Goal: Answer question/provide support: Share knowledge or assist other users

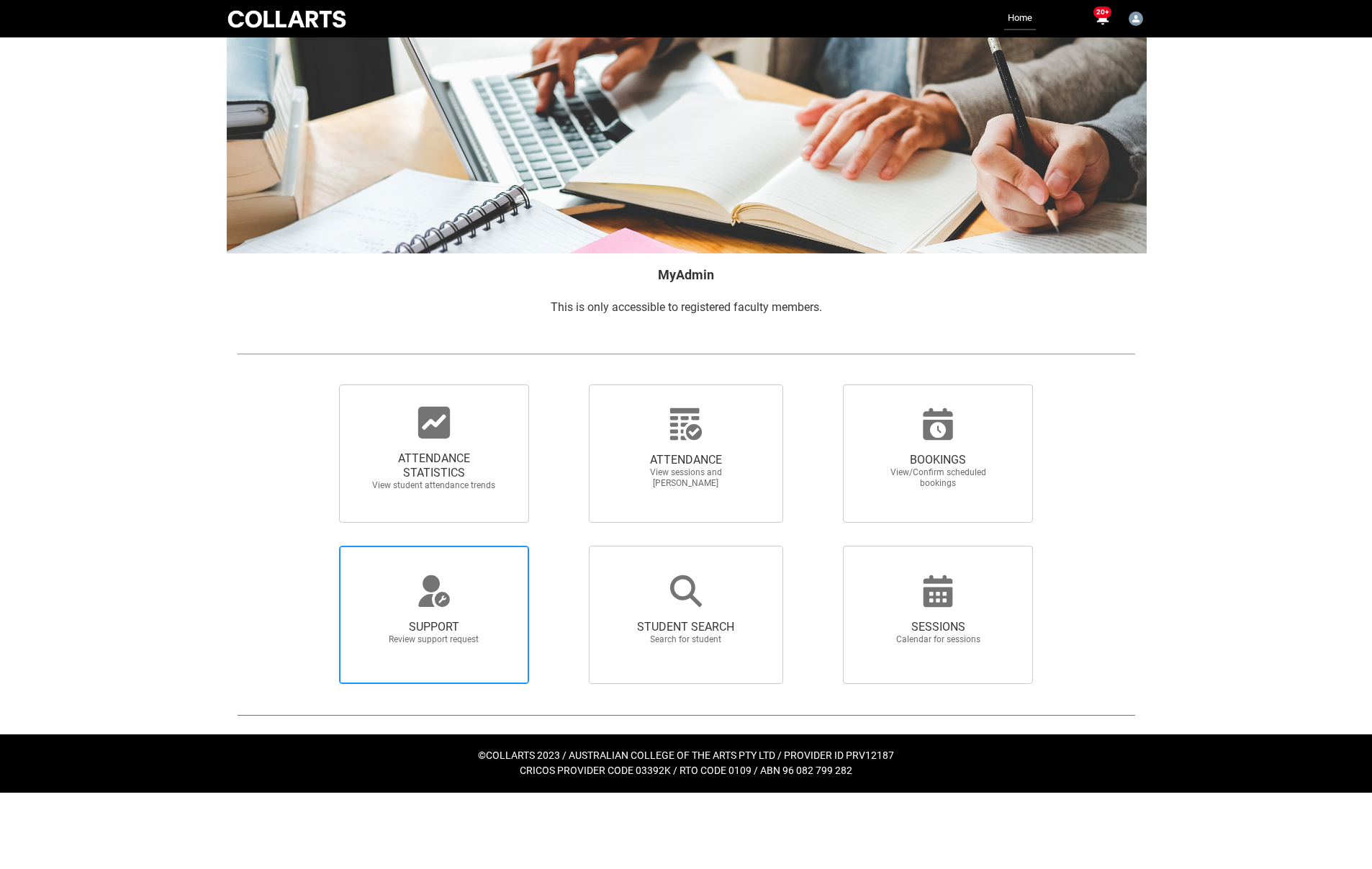
click at [460, 649] on span "SUPPORT Review support request" at bounding box center [434, 633] width 138 height 48
click at [315, 545] on input "SUPPORT Review support request" at bounding box center [315, 545] width 1 height 1
radio input "true"
click at [456, 467] on span "ATTENDANCE STATISTICS" at bounding box center [434, 466] width 127 height 29
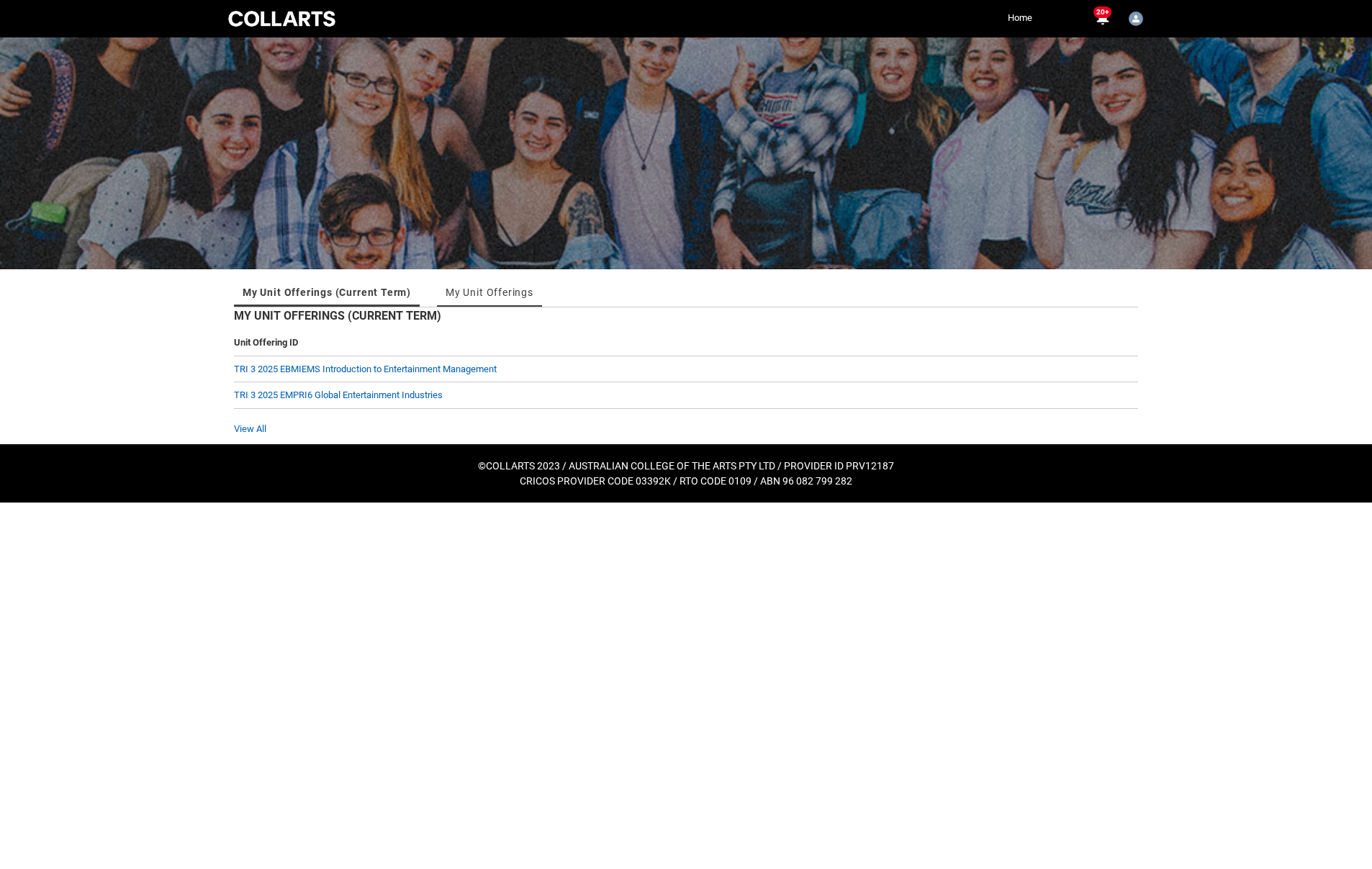
click at [488, 293] on link "My Unit Offerings" at bounding box center [489, 292] width 87 height 29
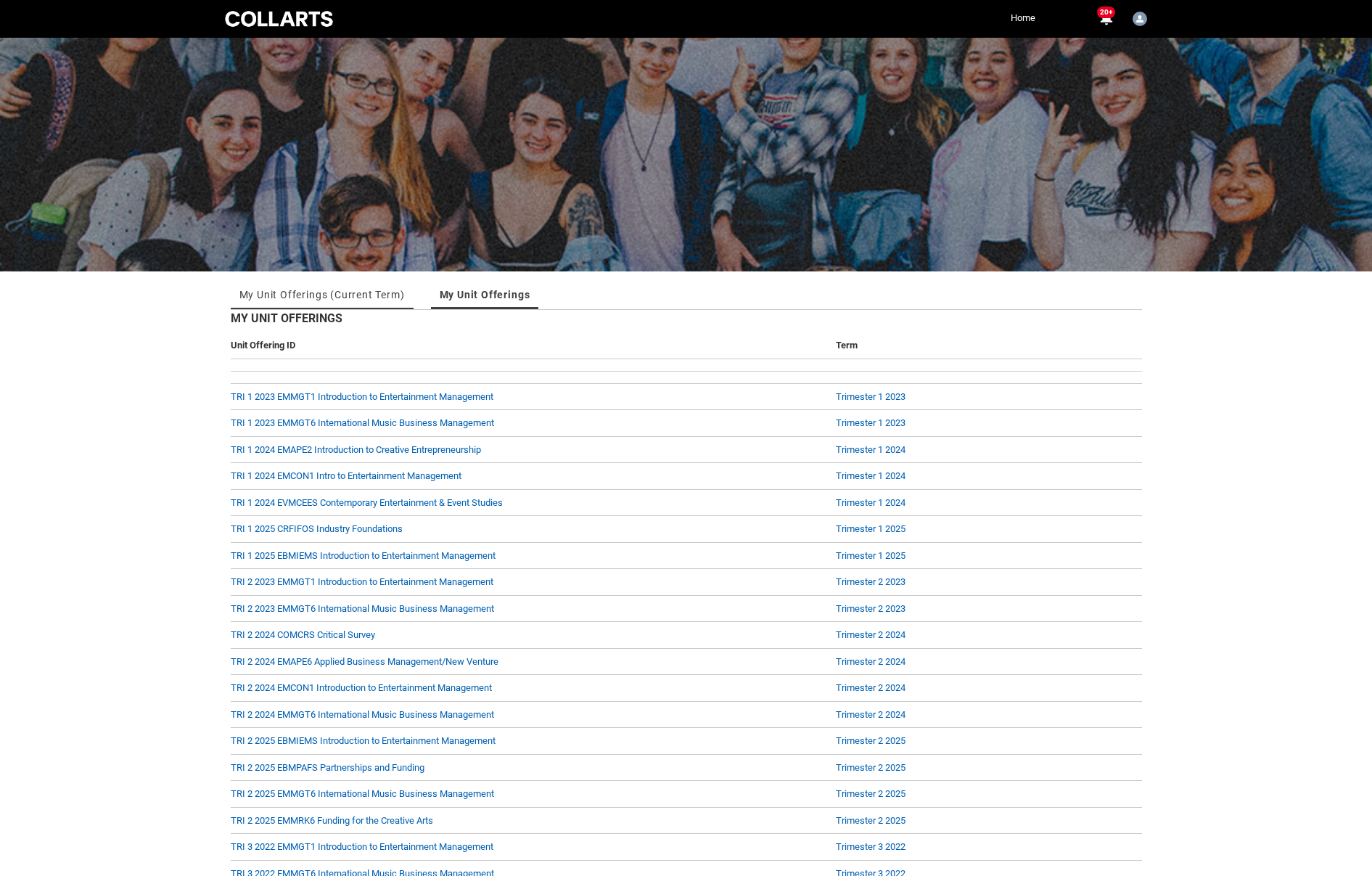
click at [352, 292] on link "My Unit Offerings (Current Term)" at bounding box center [321, 294] width 165 height 29
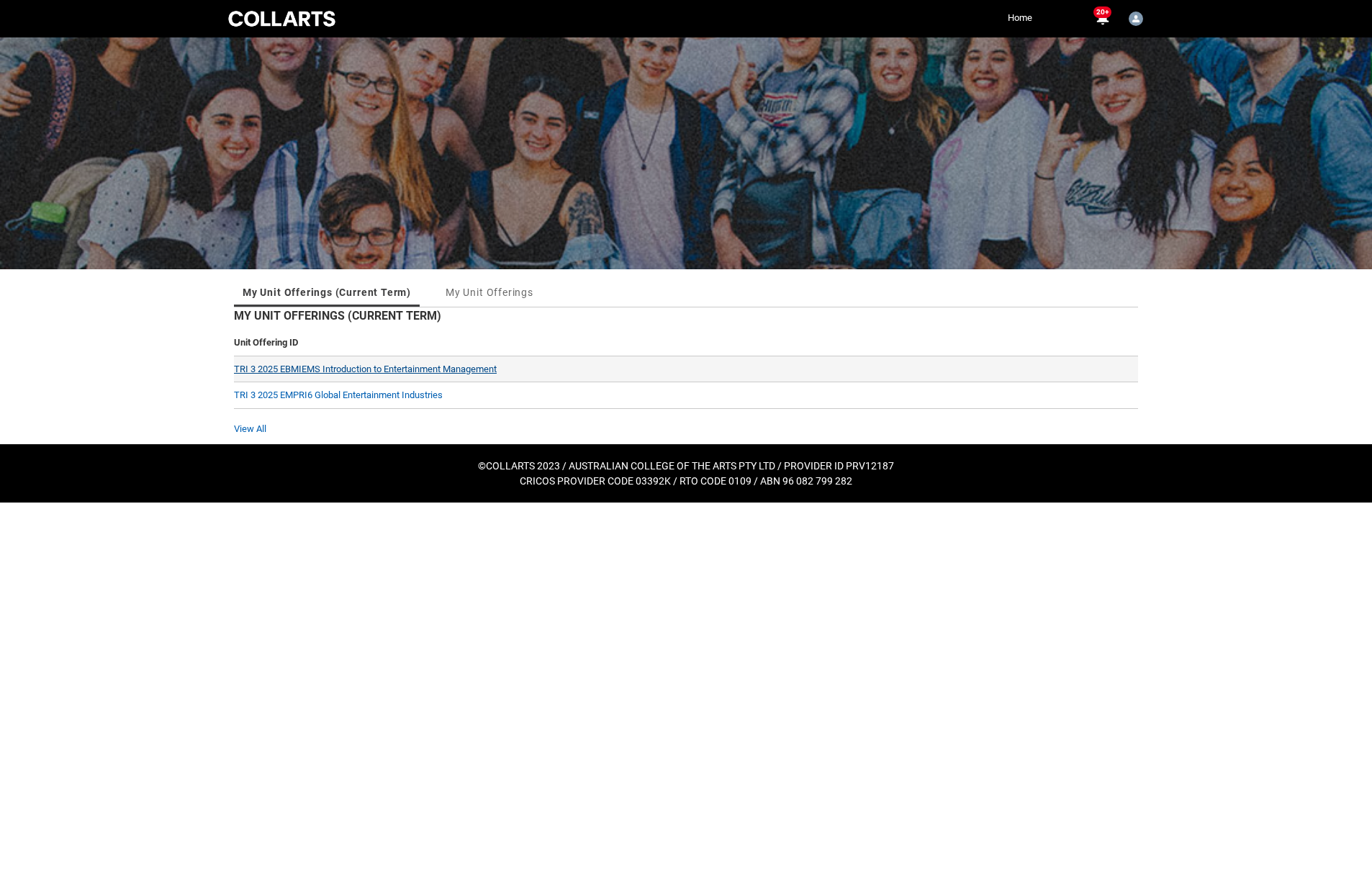
click at [326, 364] on link "TRI 3 2025 EBMIEMS Introduction to Entertainment Management" at bounding box center [366, 369] width 263 height 11
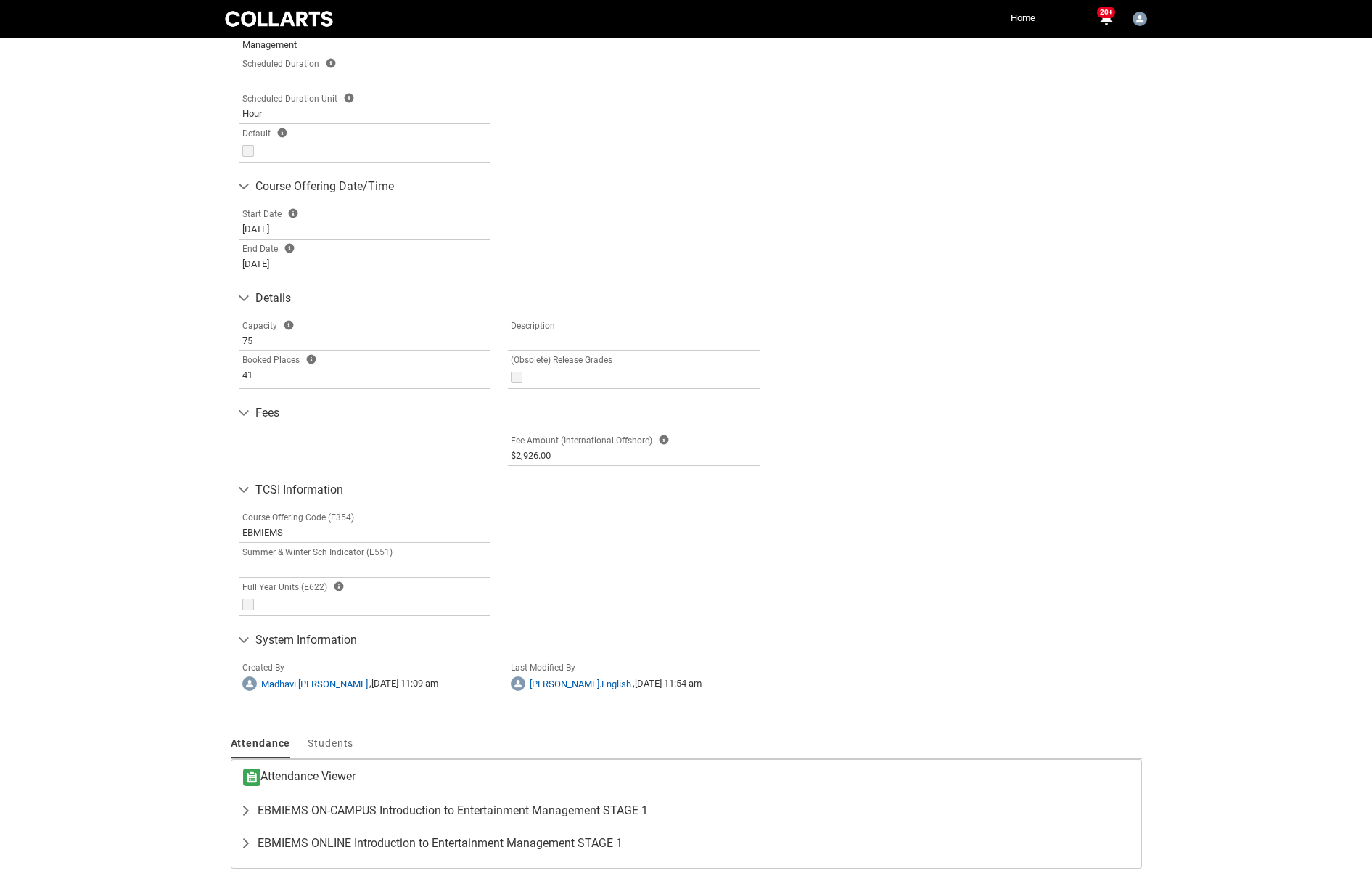
scroll to position [495, 0]
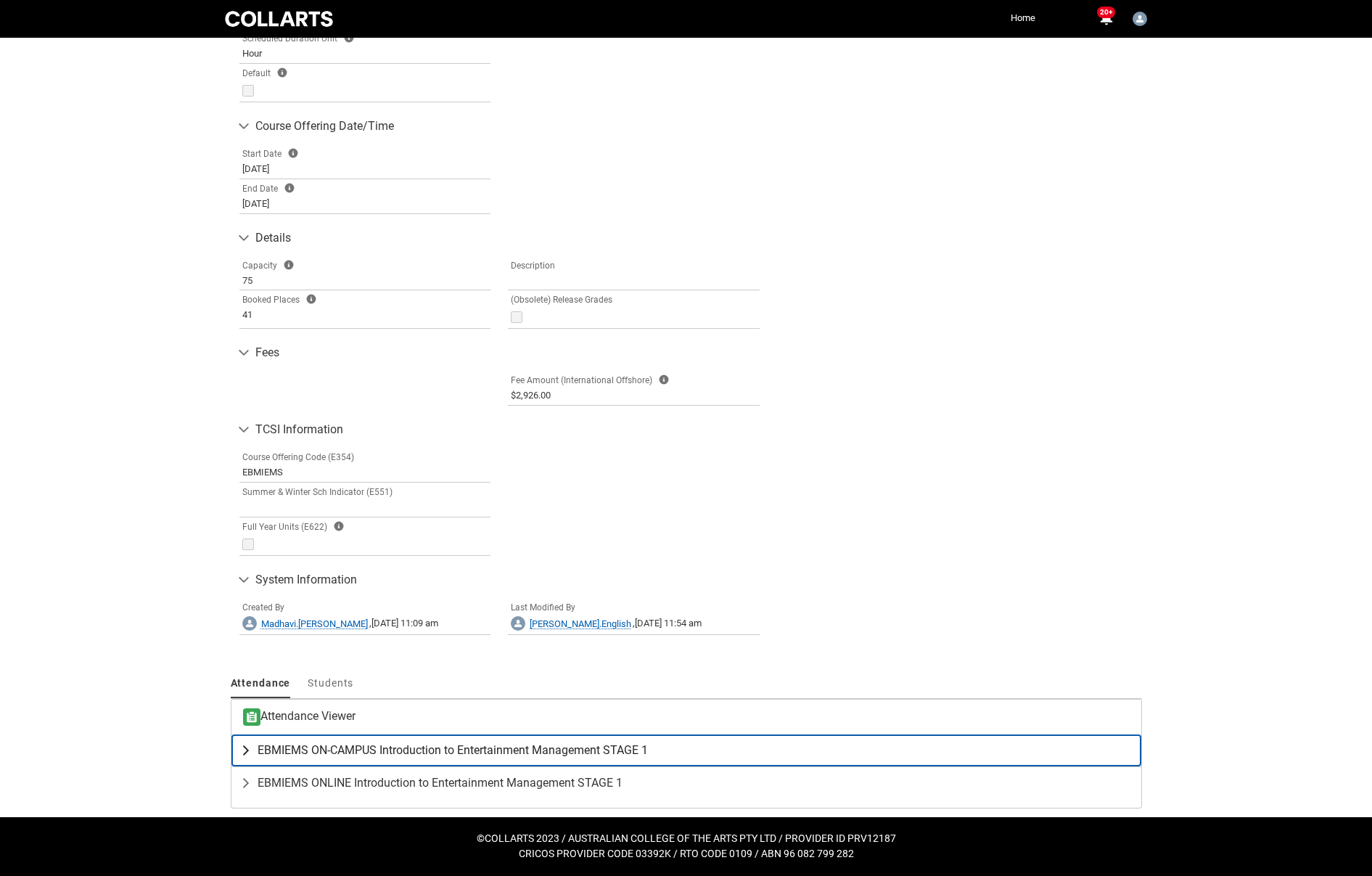
click at [486, 747] on span "EBMIEMS ON-CAMPUS Introduction to Entertainment Management STAGE 1" at bounding box center [452, 750] width 390 height 15
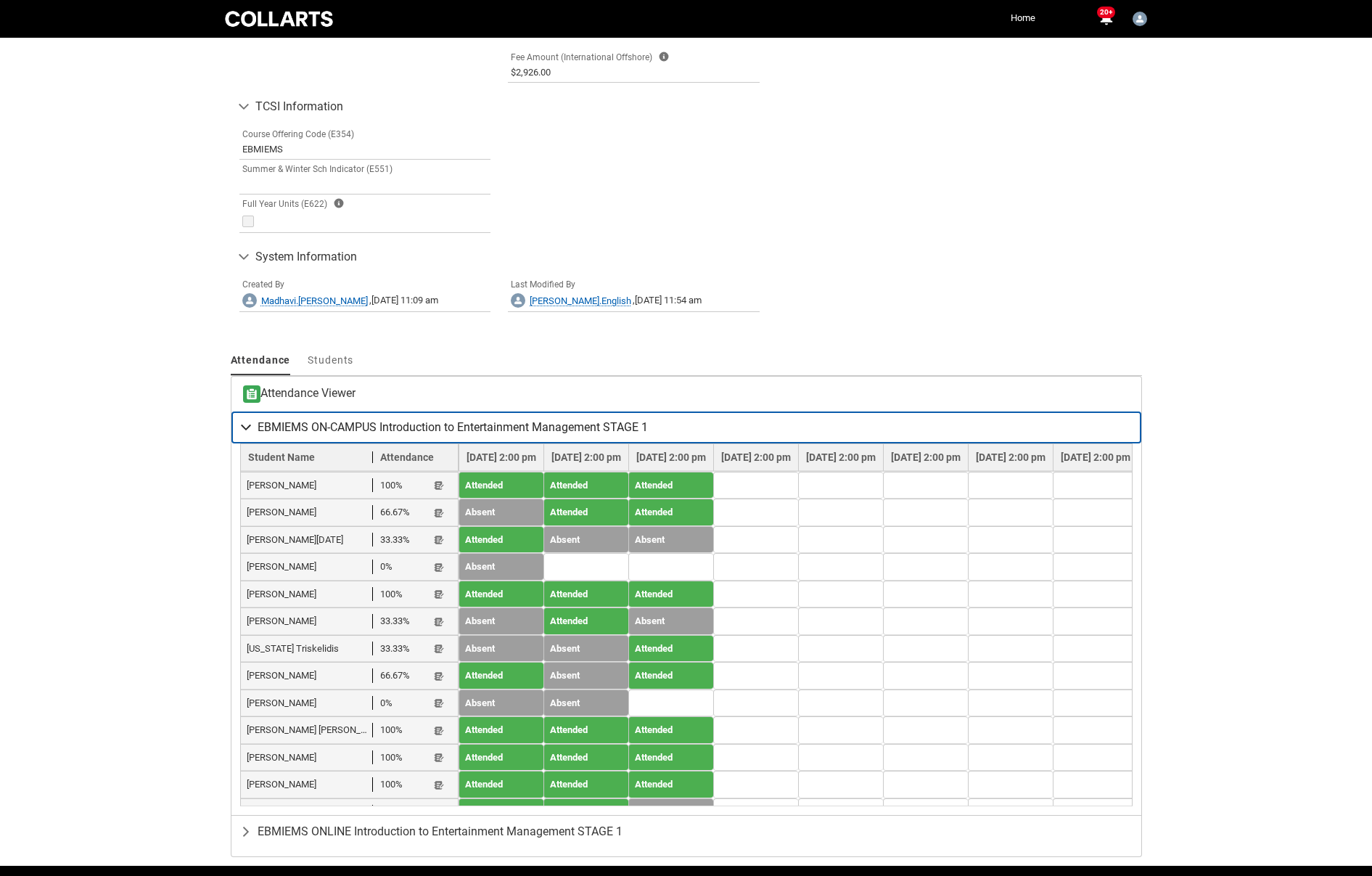
scroll to position [866, 0]
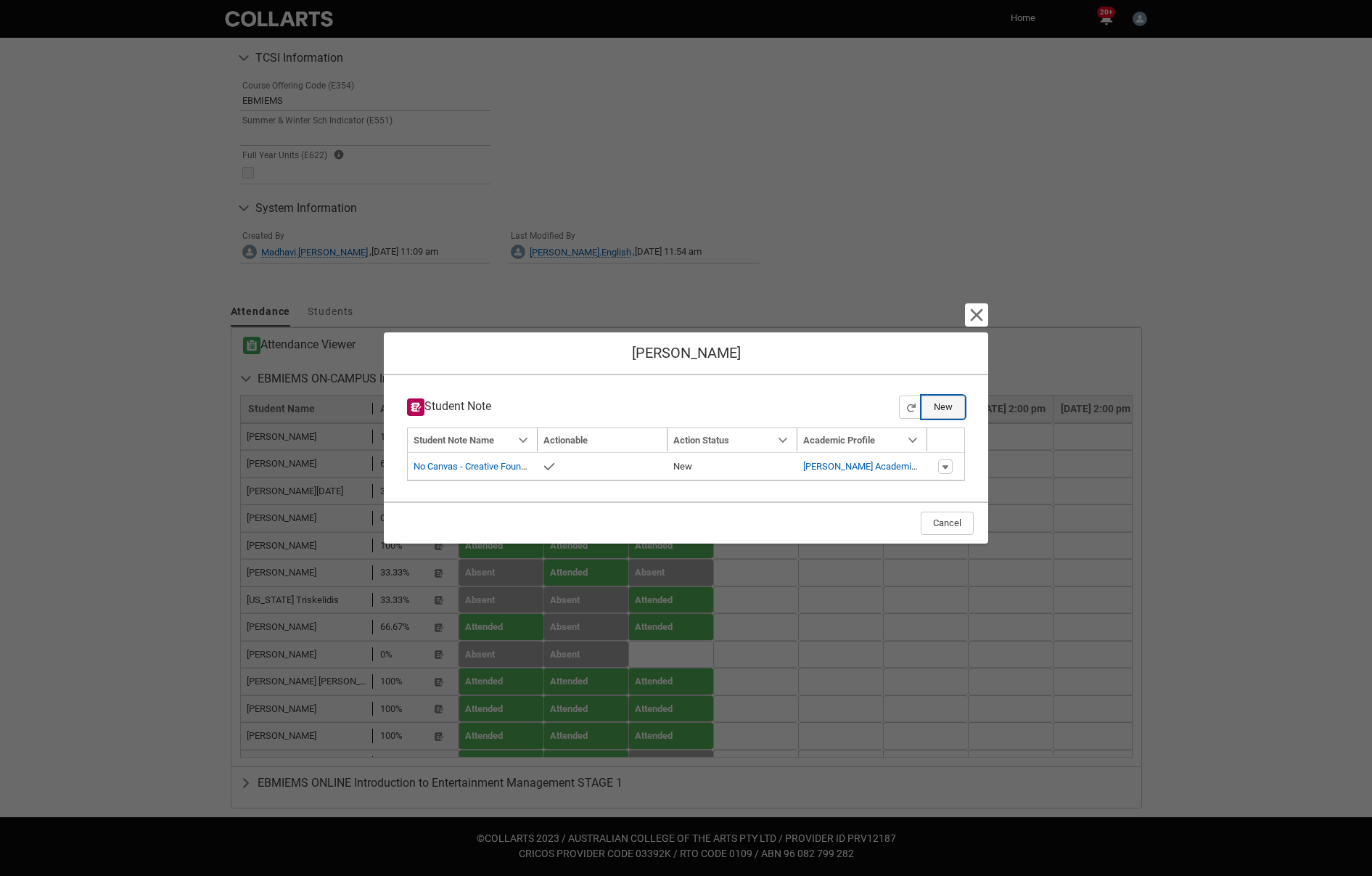
click at [936, 408] on button "New" at bounding box center [942, 408] width 44 height 23
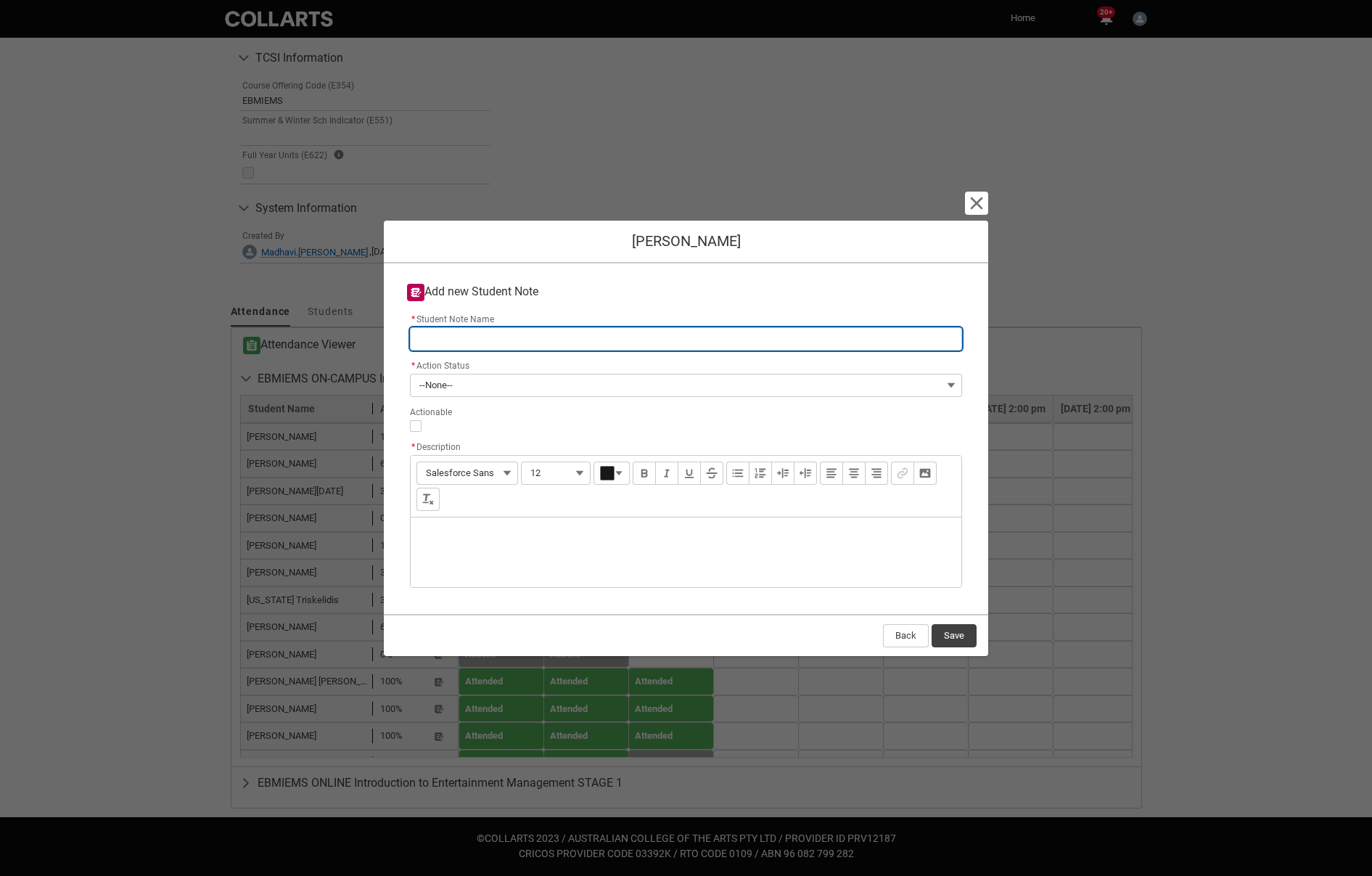
click at [425, 339] on input "* Student Note Name" at bounding box center [686, 339] width 552 height 23
type lightning-primitive-input-simple "[PERSON_NAME]"
type input "[PERSON_NAME]"
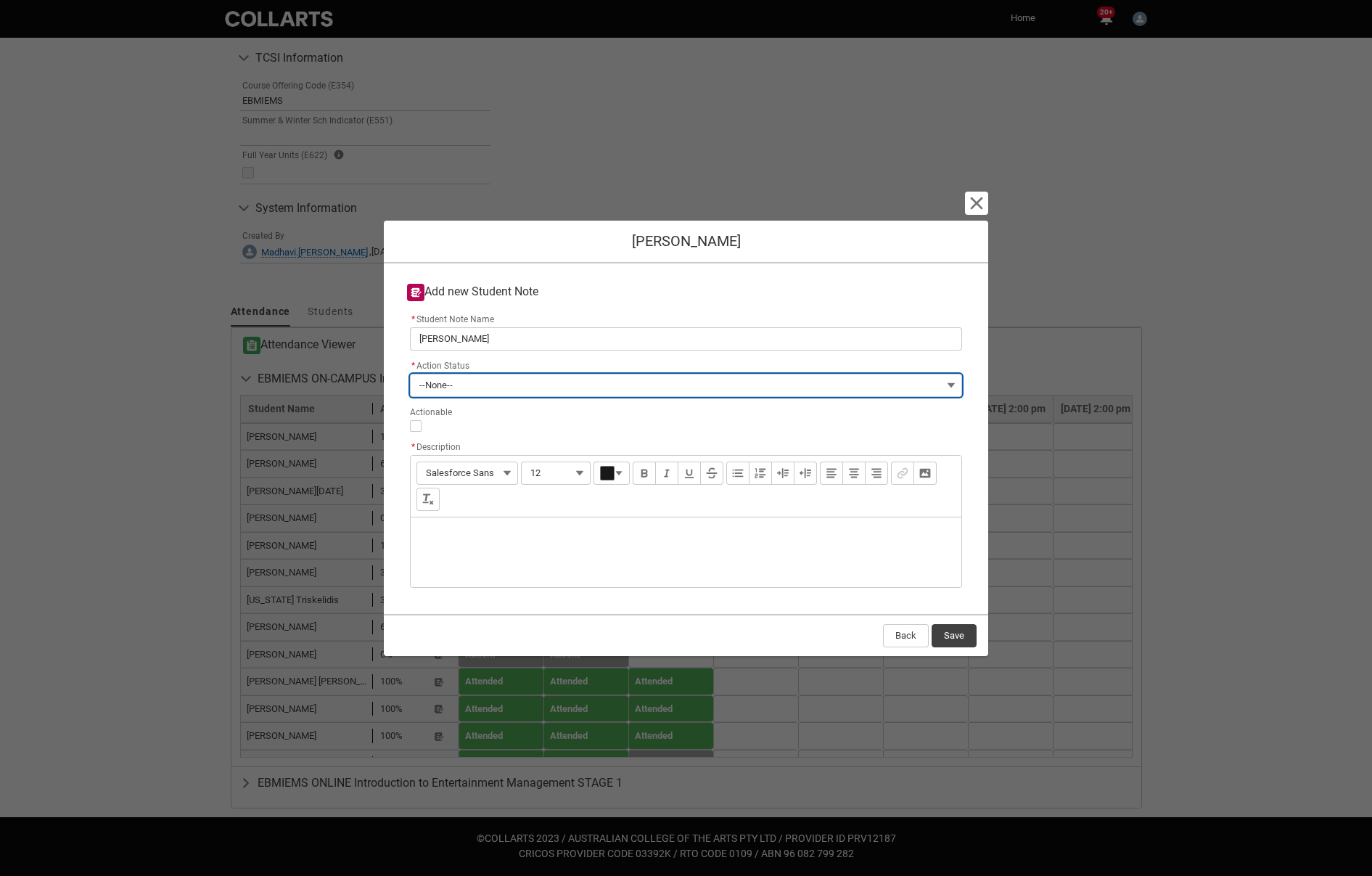
click at [470, 387] on button "--None--" at bounding box center [686, 385] width 552 height 23
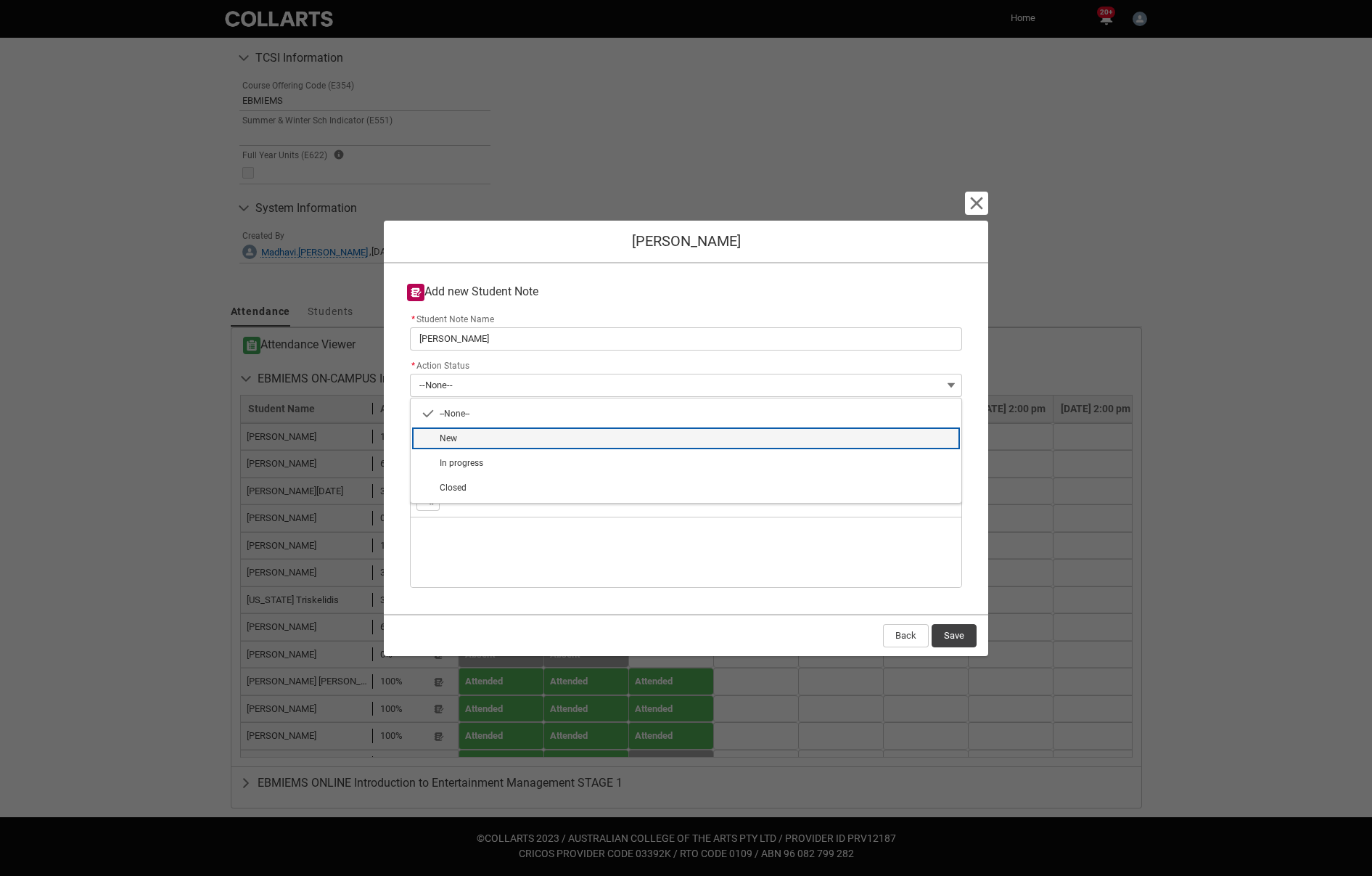
click at [450, 437] on span "New" at bounding box center [448, 438] width 17 height 10
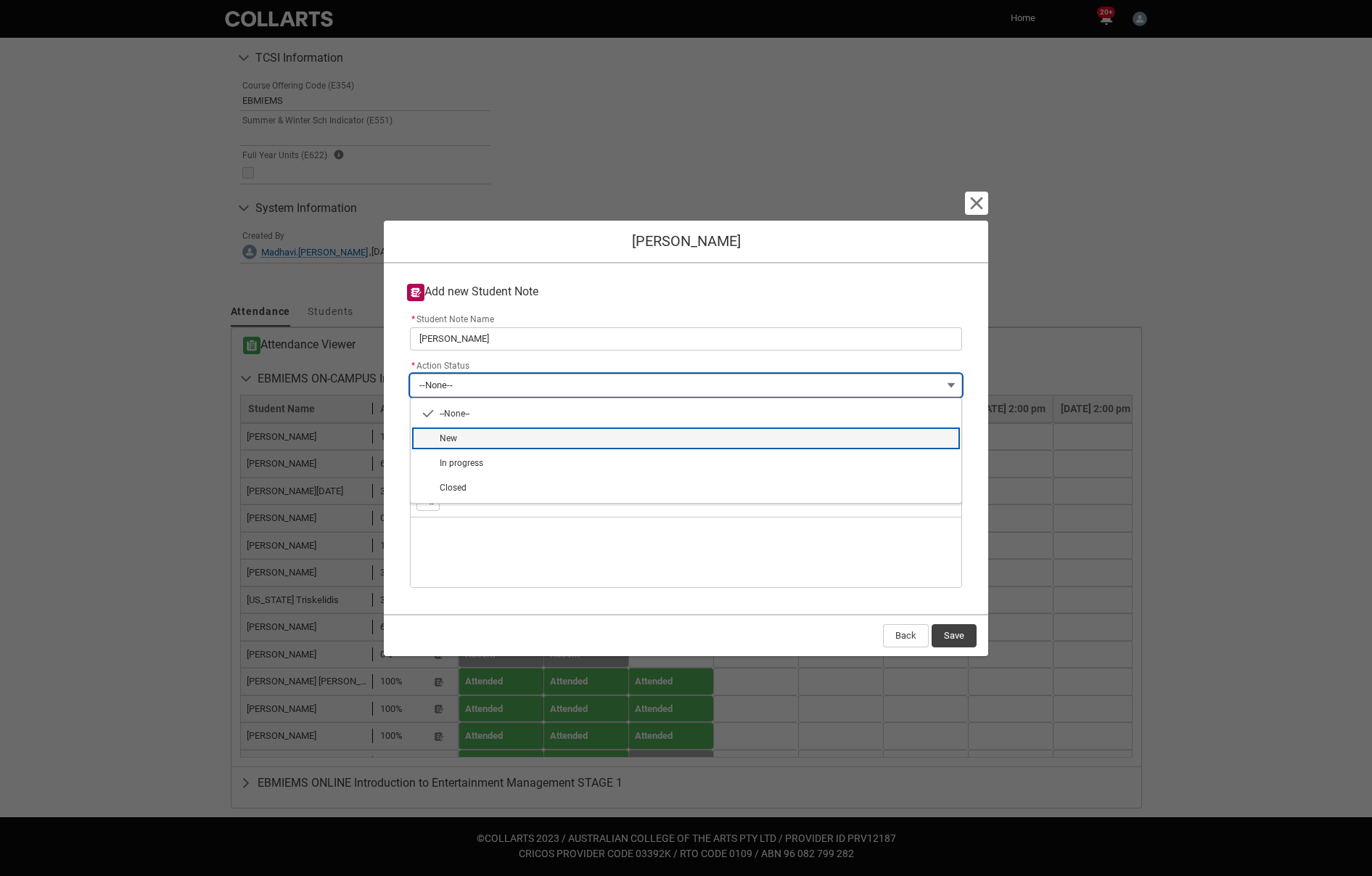
type lightning-combobox "New"
type lightning-picklist "New"
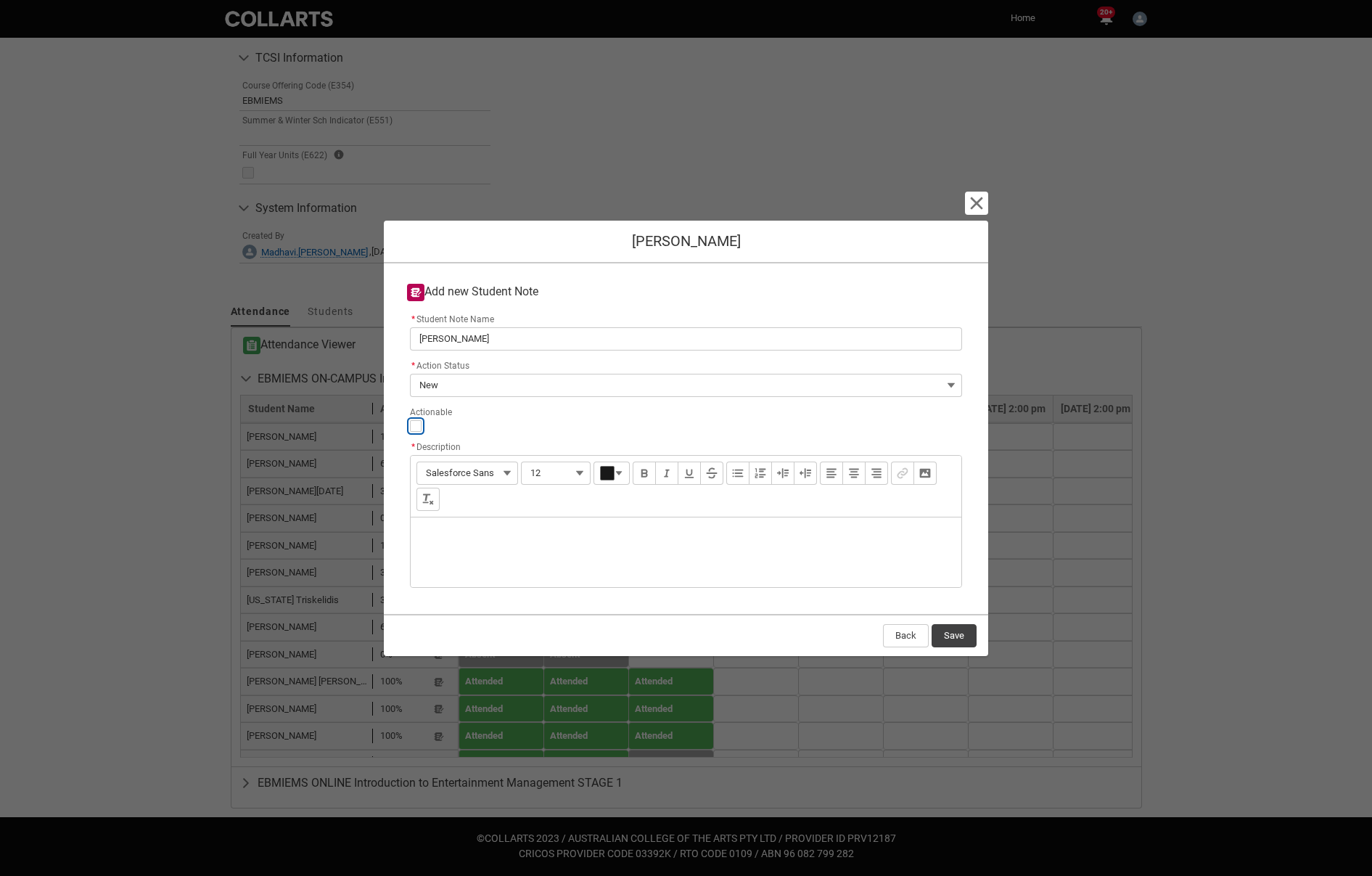
click at [416, 424] on input "Actionable" at bounding box center [416, 426] width 12 height 12
type lightning-input "true"
checkbox input "true"
click at [465, 529] on div "Description" at bounding box center [685, 553] width 551 height 70
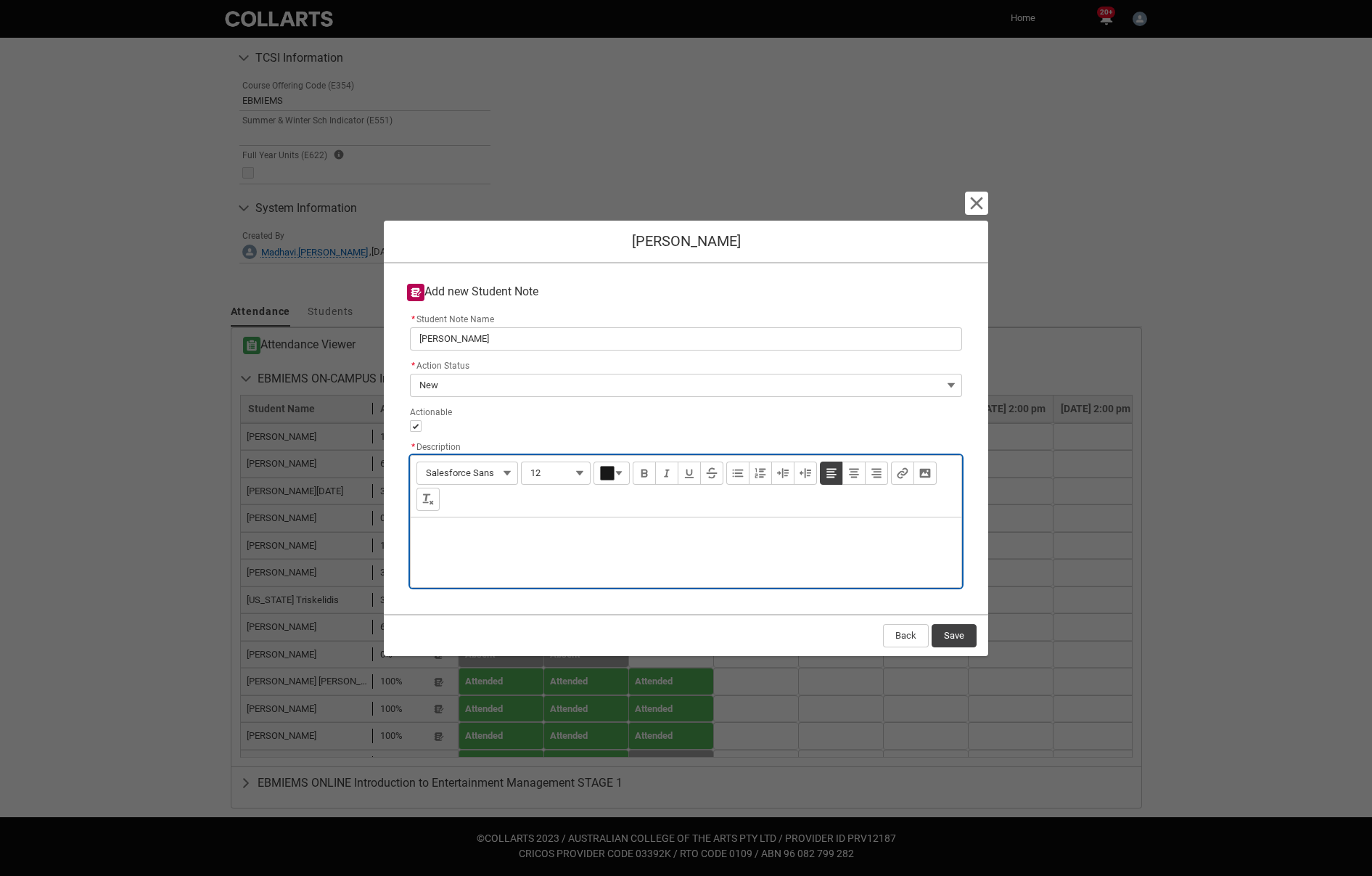
type lightning-input-rich-text "<p>X</p>"
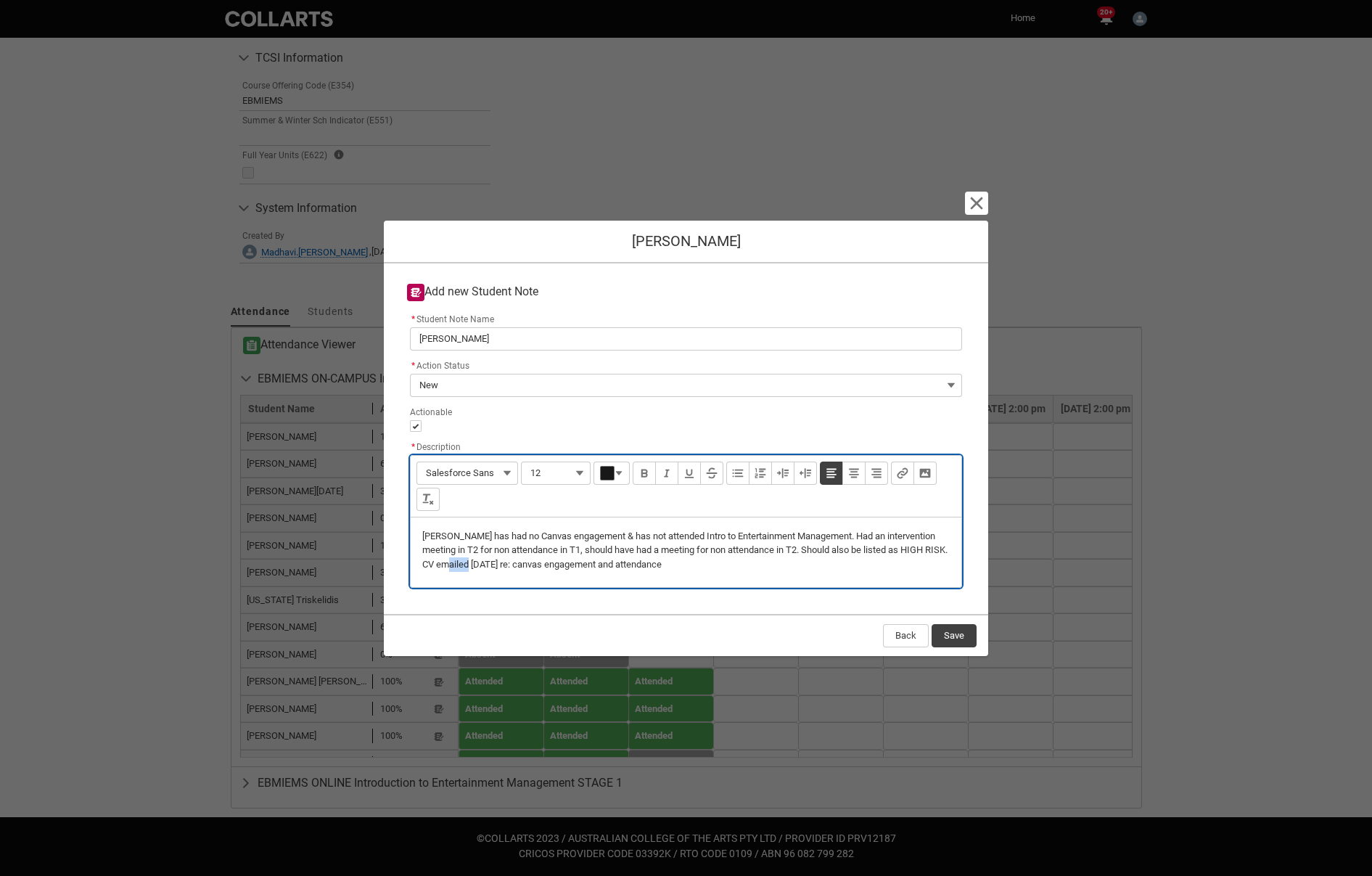
drag, startPoint x: 483, startPoint y: 564, endPoint x: 460, endPoint y: 566, distance: 23.1
click at [460, 566] on p "[PERSON_NAME] has had no Canvas engagement & has not attended Intro to Entertai…" at bounding box center [685, 551] width 527 height 43
click at [674, 568] on p "[PERSON_NAME] has had no Canvas engagement & has not attended Intro to Entertai…" at bounding box center [685, 551] width 527 height 43
type lightning-input-rich-text "<p>[PERSON_NAME] has had no Canvas engagement &amp; has not attended Intro to E…"
click at [961, 643] on button "Save" at bounding box center [954, 636] width 45 height 23
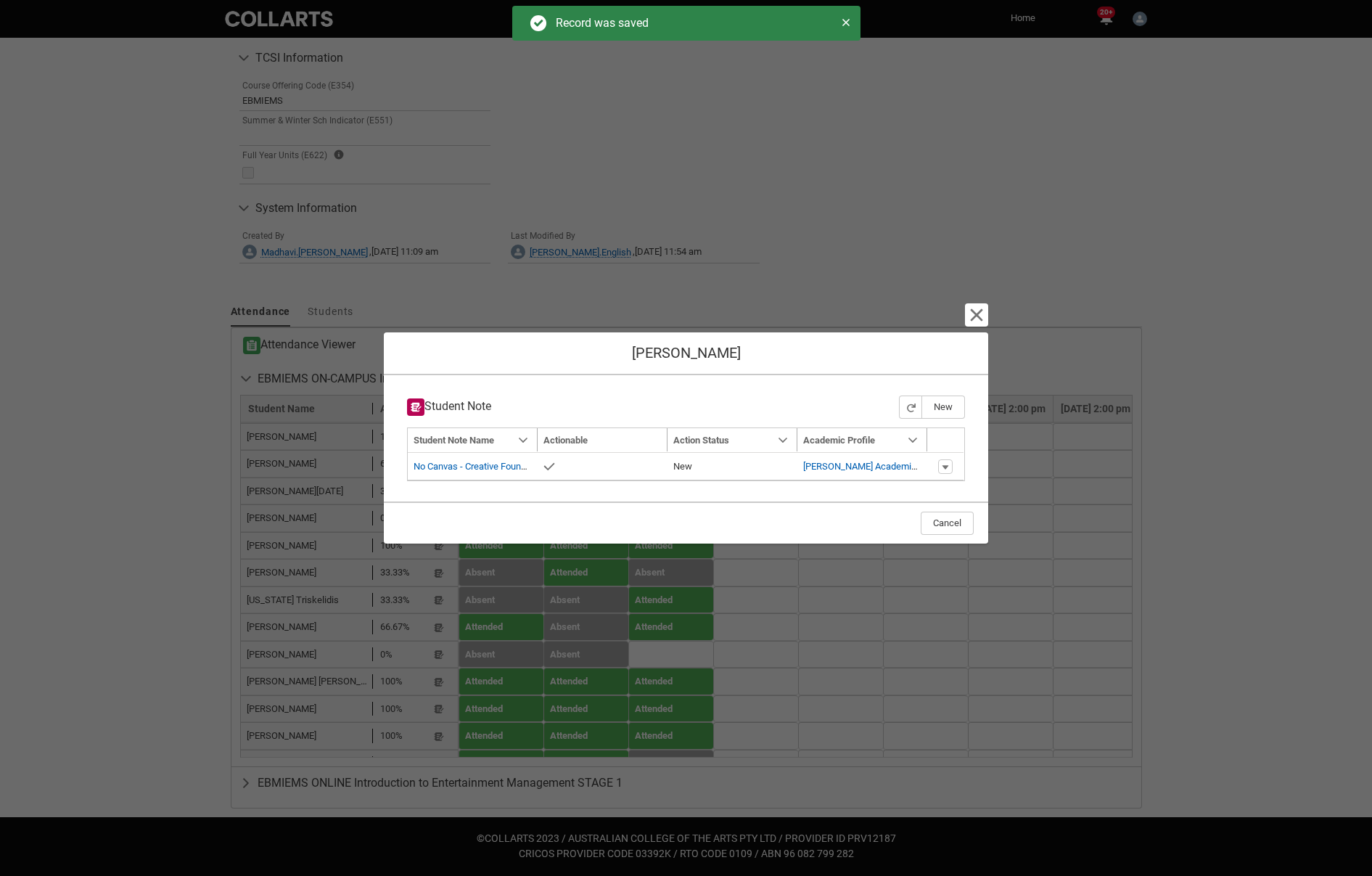
type input "179"
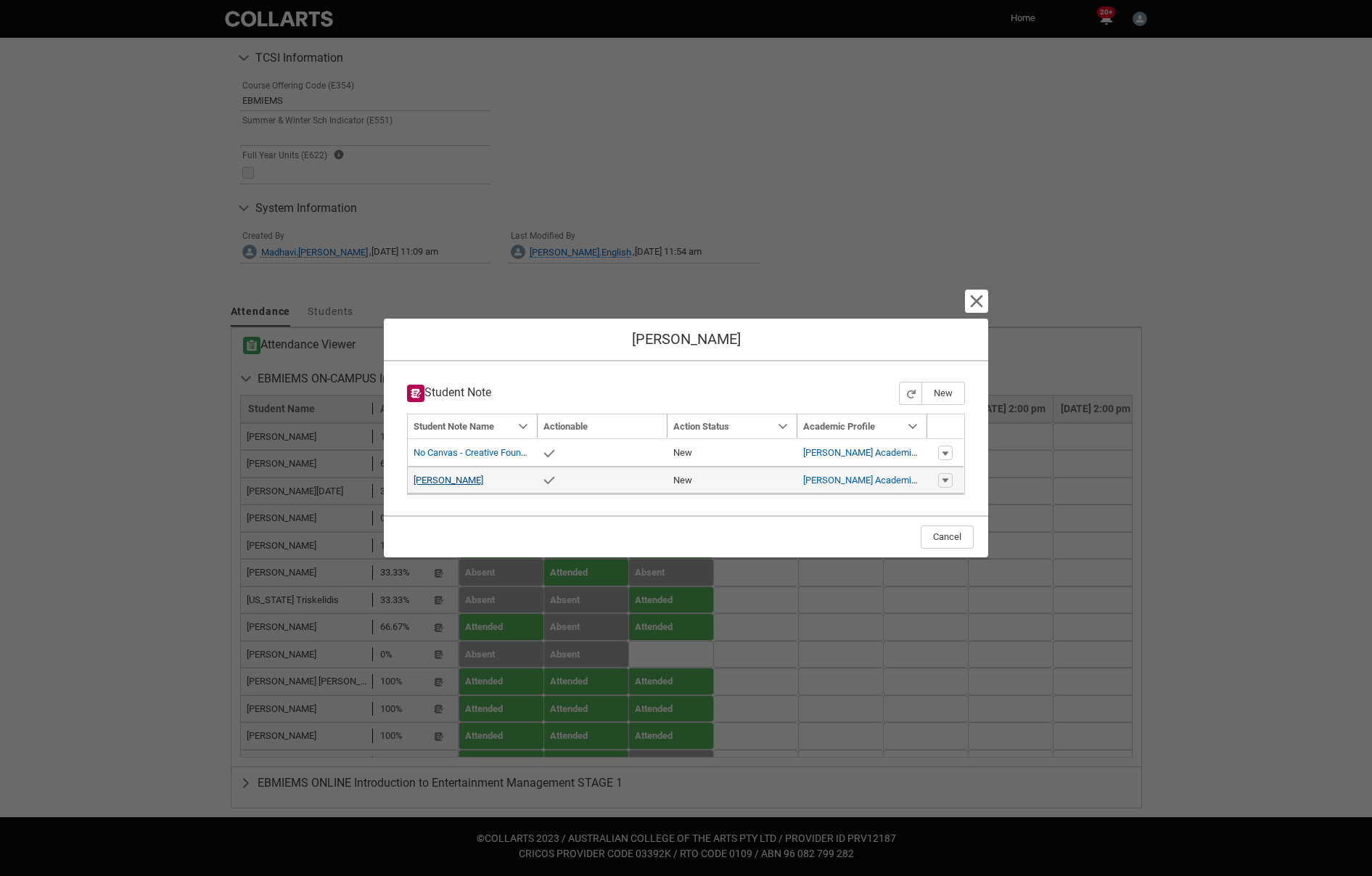
click at [469, 480] on link "[PERSON_NAME]" at bounding box center [448, 479] width 70 height 11
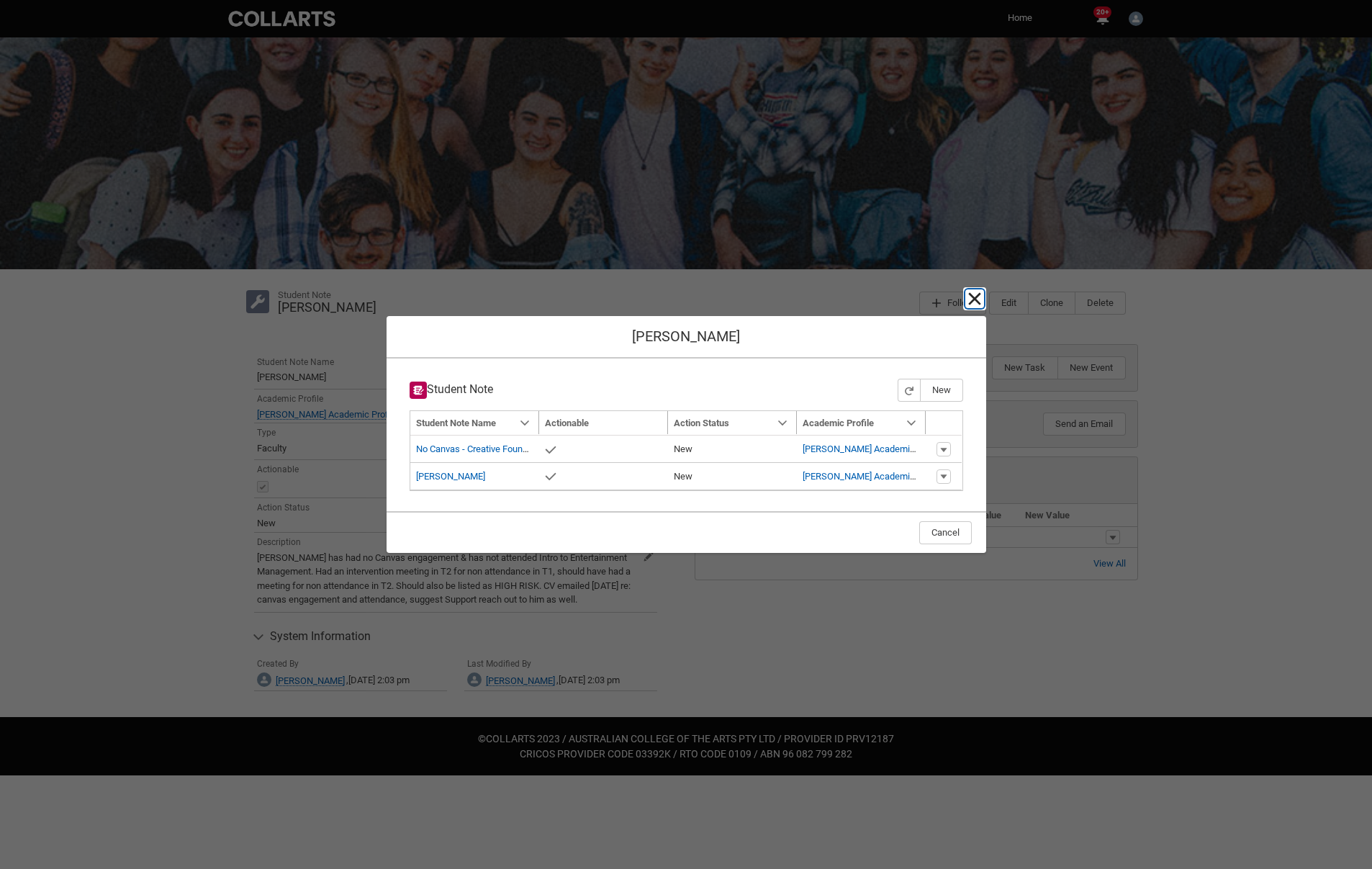
click at [975, 298] on lightning-primitive-icon "button" at bounding box center [975, 299] width 17 height 17
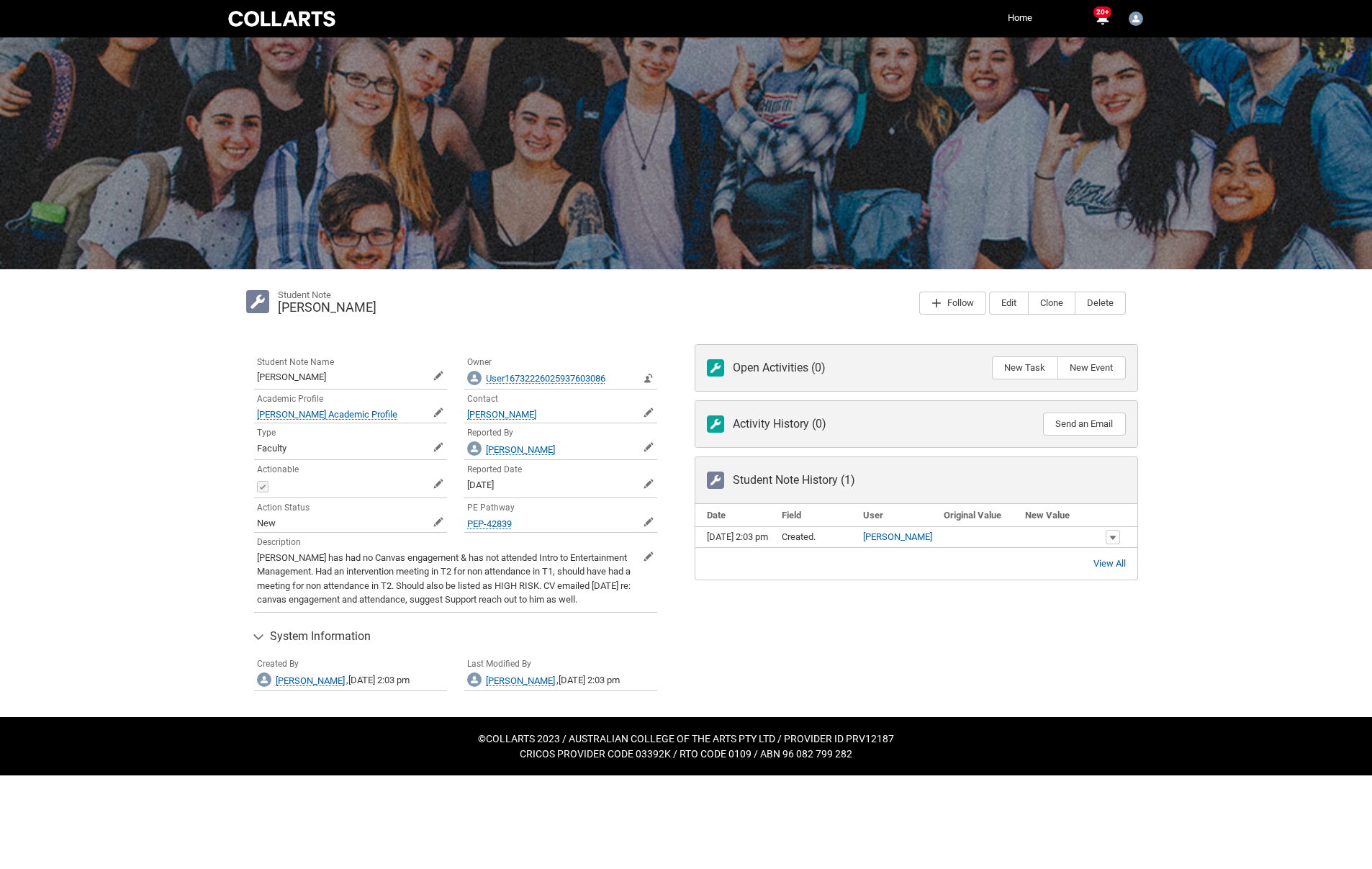
click at [313, 375] on lightning-formatted-text "[PERSON_NAME]" at bounding box center [292, 376] width 69 height 11
click at [329, 367] on span "Student Note Name" at bounding box center [296, 362] width 77 height 10
